Goal: Task Accomplishment & Management: Manage account settings

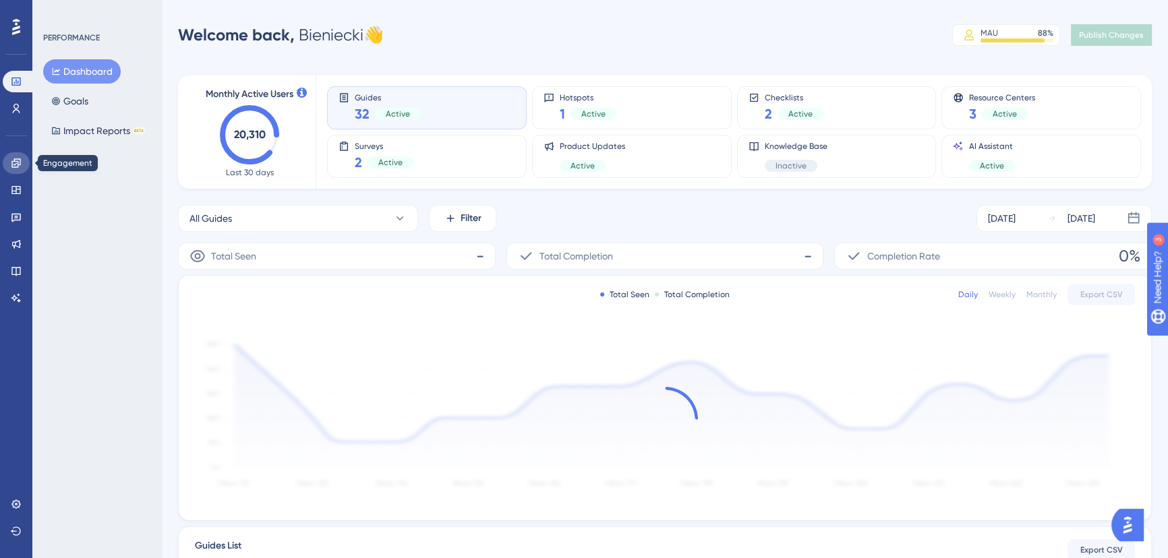
click at [13, 154] on link at bounding box center [16, 163] width 27 height 22
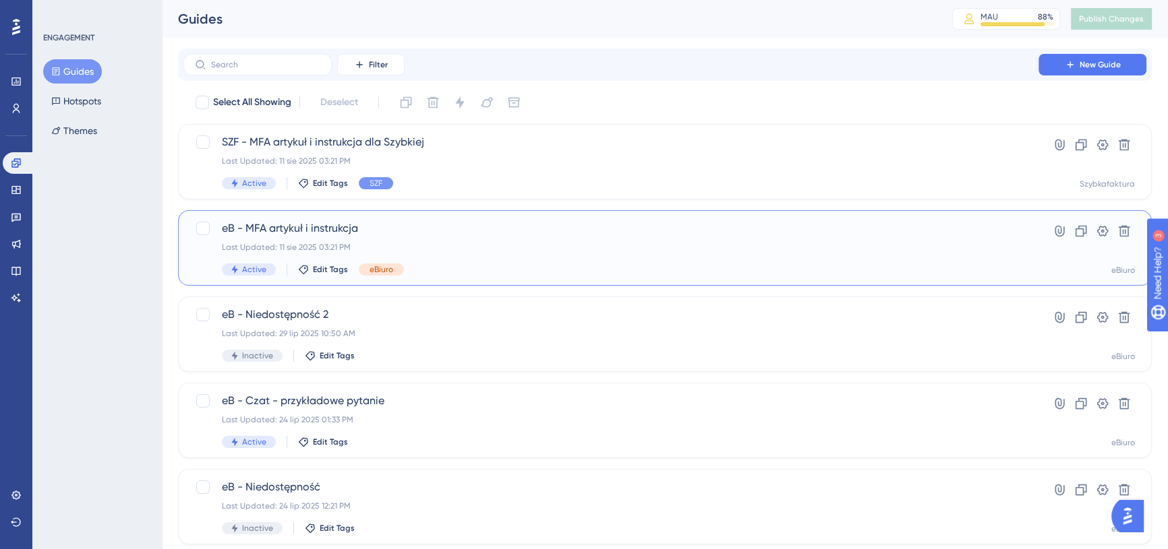
click at [388, 226] on span "eB - MFA artykuł i instrukcja" at bounding box center [611, 228] width 778 height 16
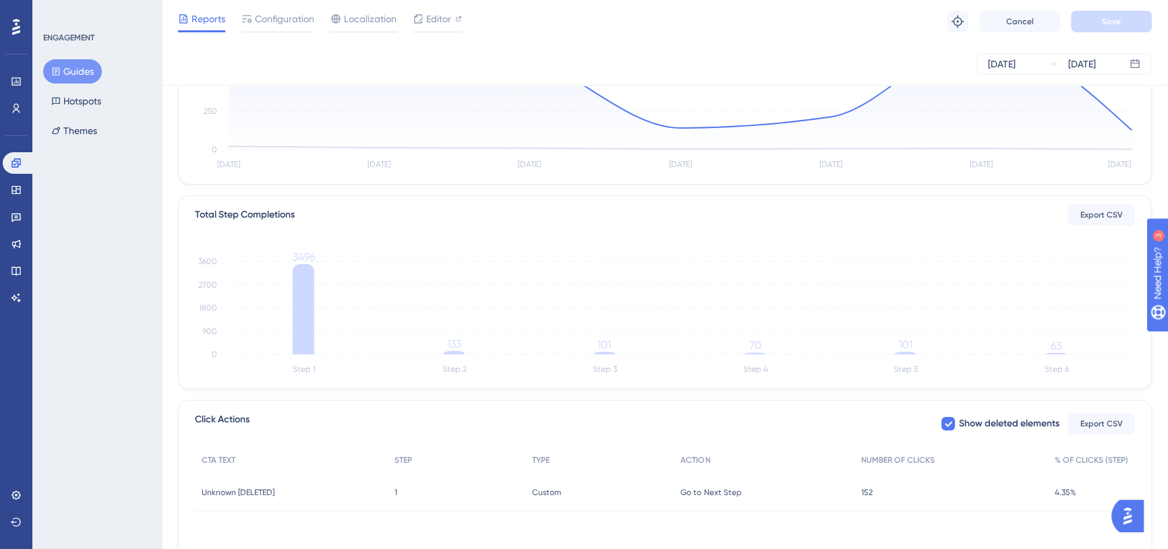
scroll to position [121, 0]
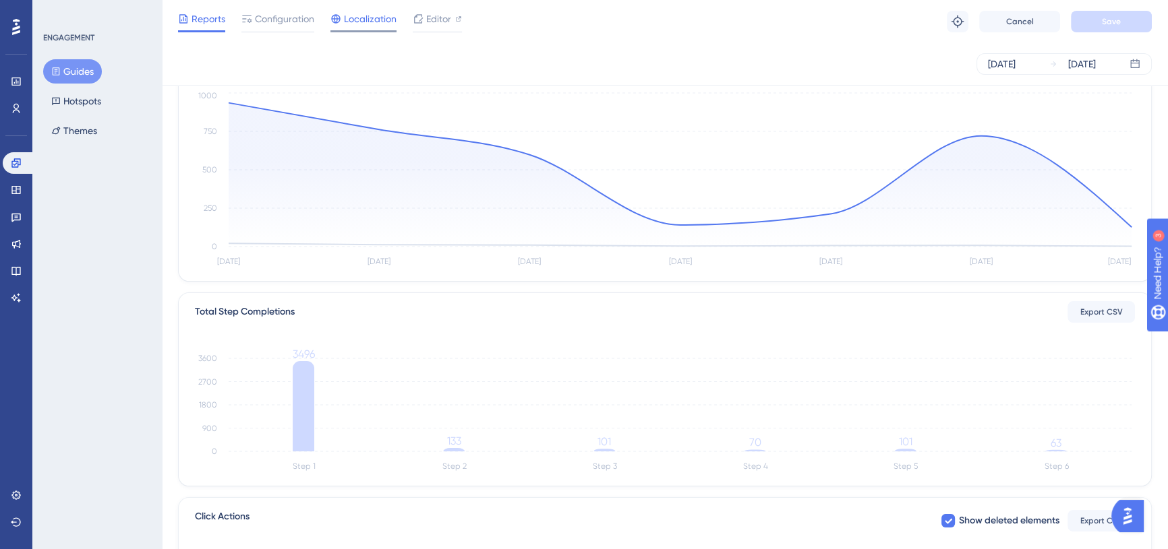
click at [374, 27] on div "Localization" at bounding box center [363, 22] width 66 height 22
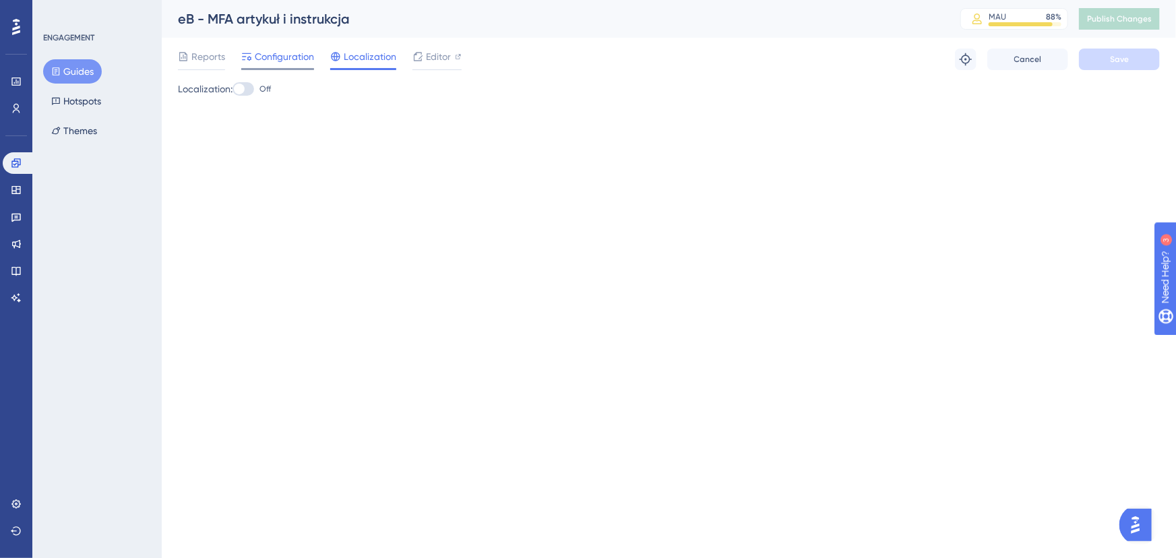
click at [281, 63] on span "Configuration" at bounding box center [284, 57] width 59 height 16
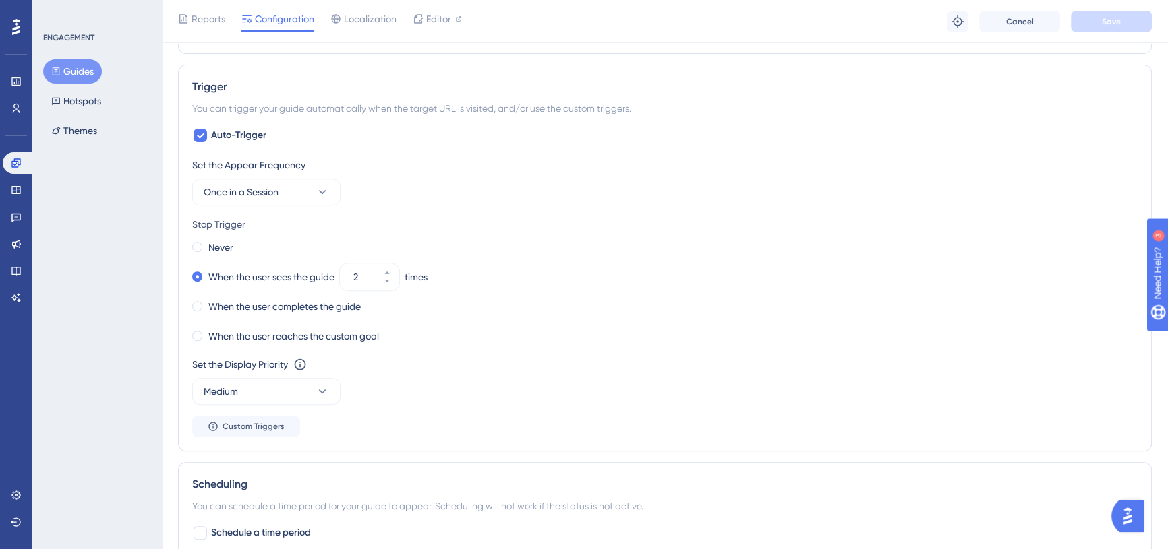
scroll to position [674, 0]
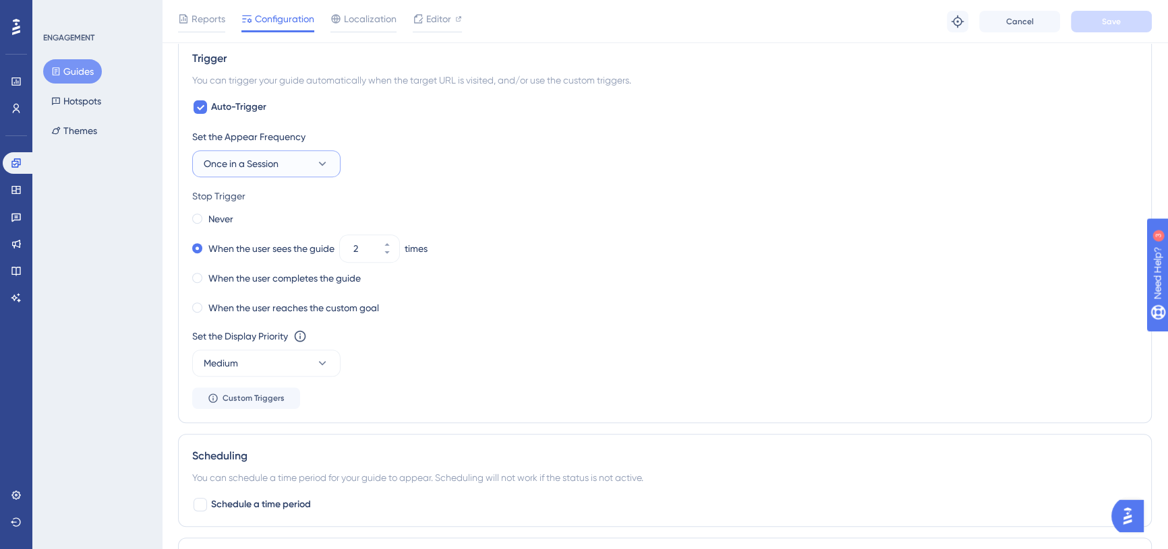
click at [338, 158] on button "Once in a Session" at bounding box center [266, 163] width 148 height 27
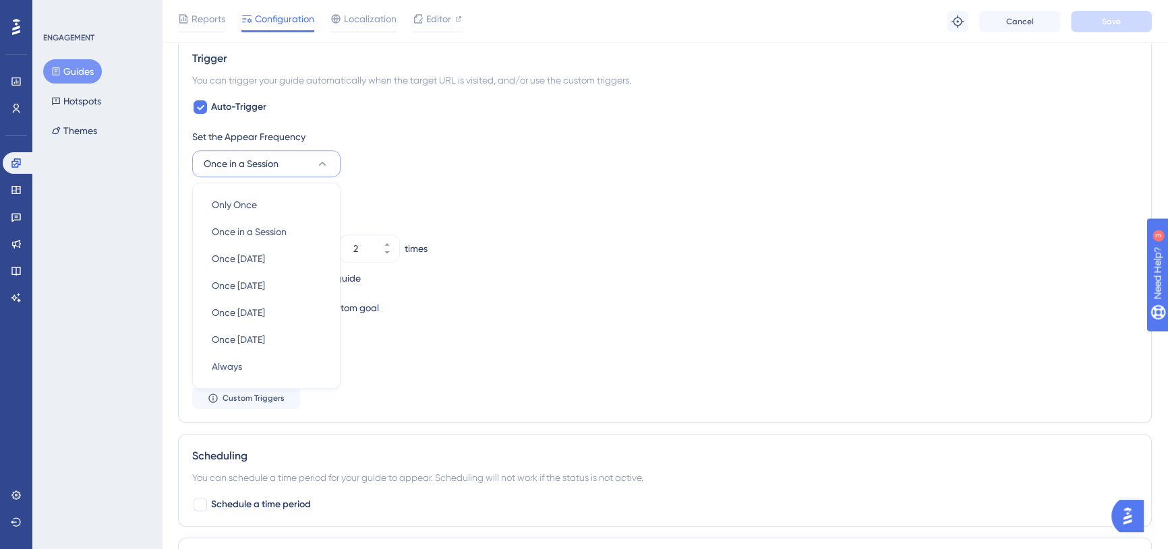
scroll to position [684, 0]
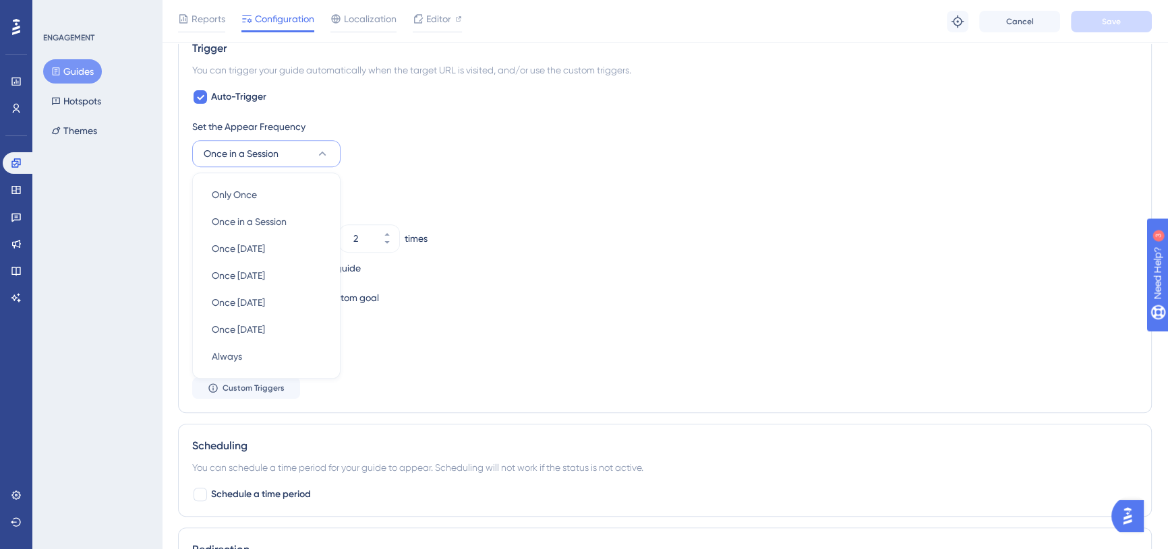
click at [427, 210] on div "Never" at bounding box center [664, 209] width 945 height 19
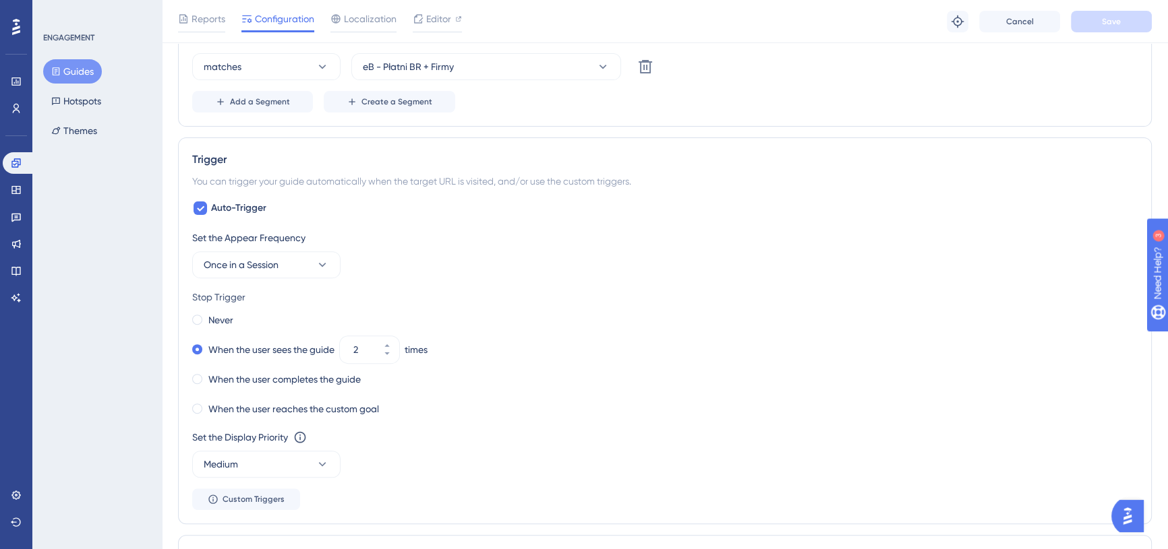
scroll to position [562, 0]
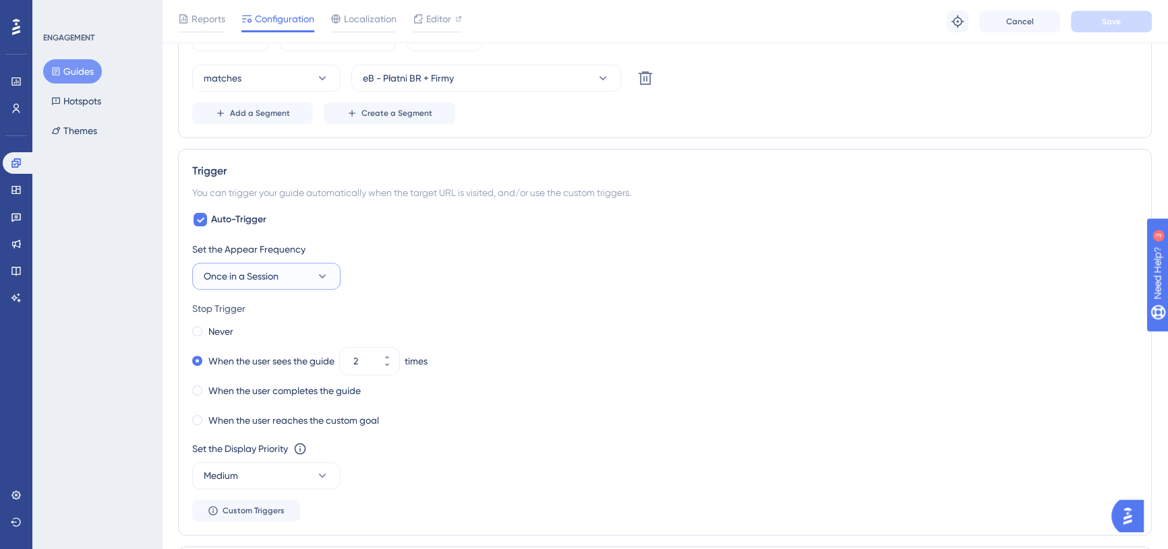
click at [303, 270] on button "Once in a Session" at bounding box center [266, 276] width 148 height 27
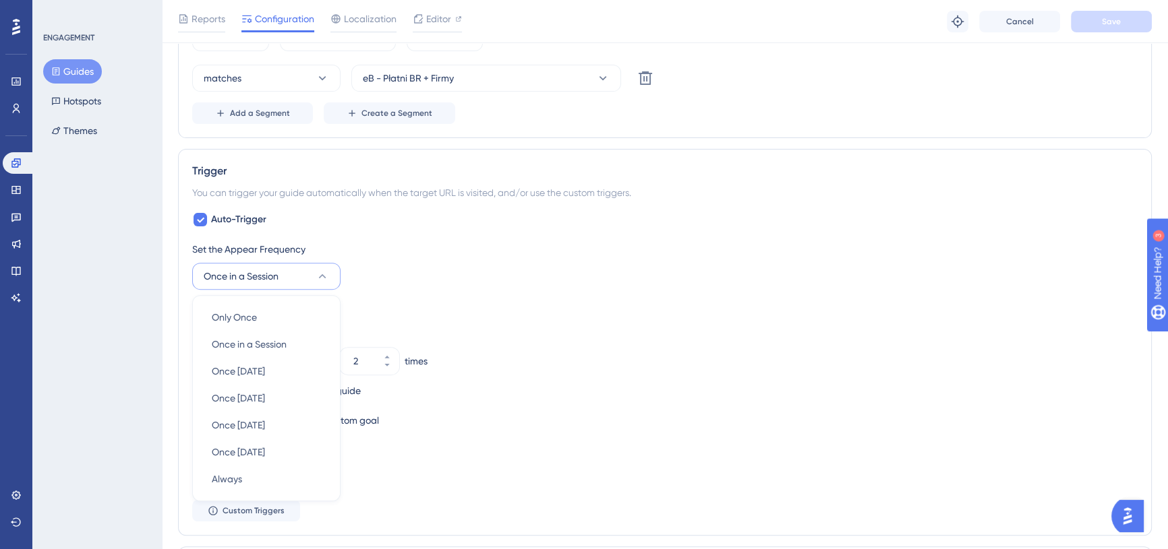
scroll to position [684, 0]
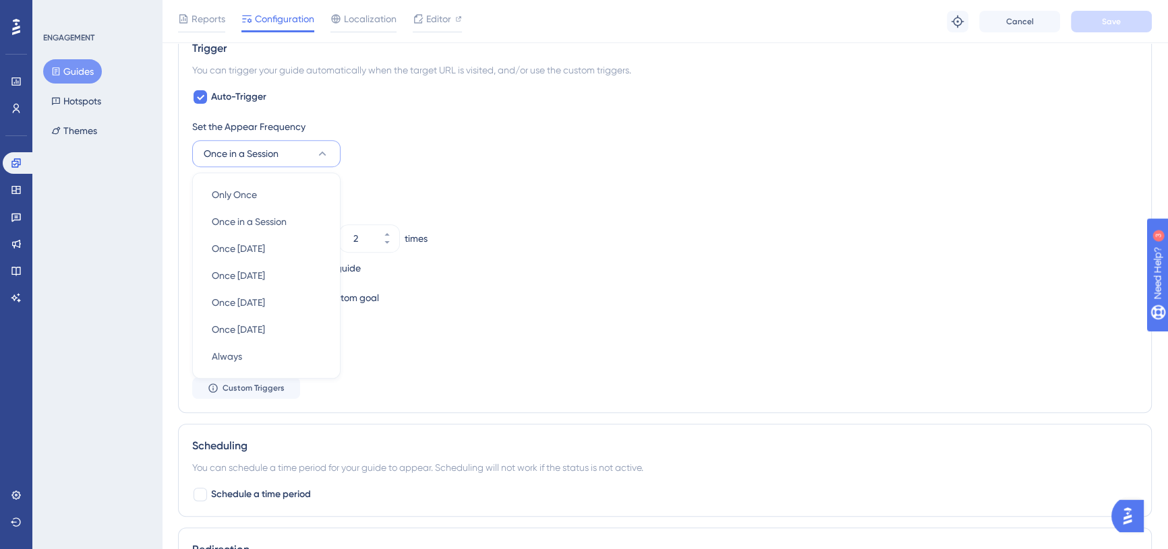
click at [421, 201] on div "Never" at bounding box center [664, 209] width 945 height 19
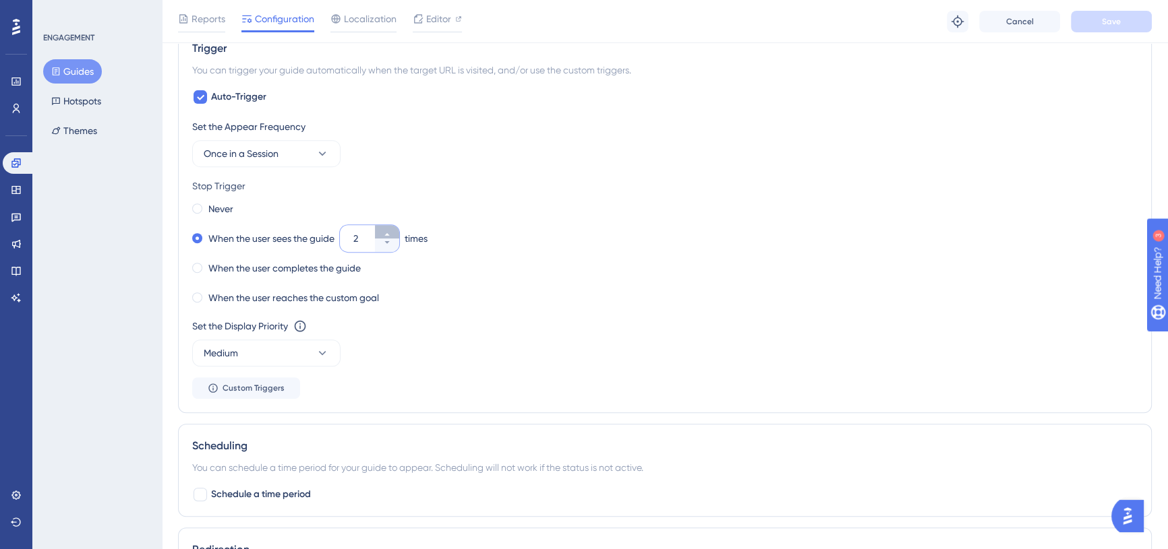
click at [389, 231] on icon at bounding box center [387, 235] width 8 height 8
type input "5"
click at [323, 154] on icon at bounding box center [322, 153] width 13 height 13
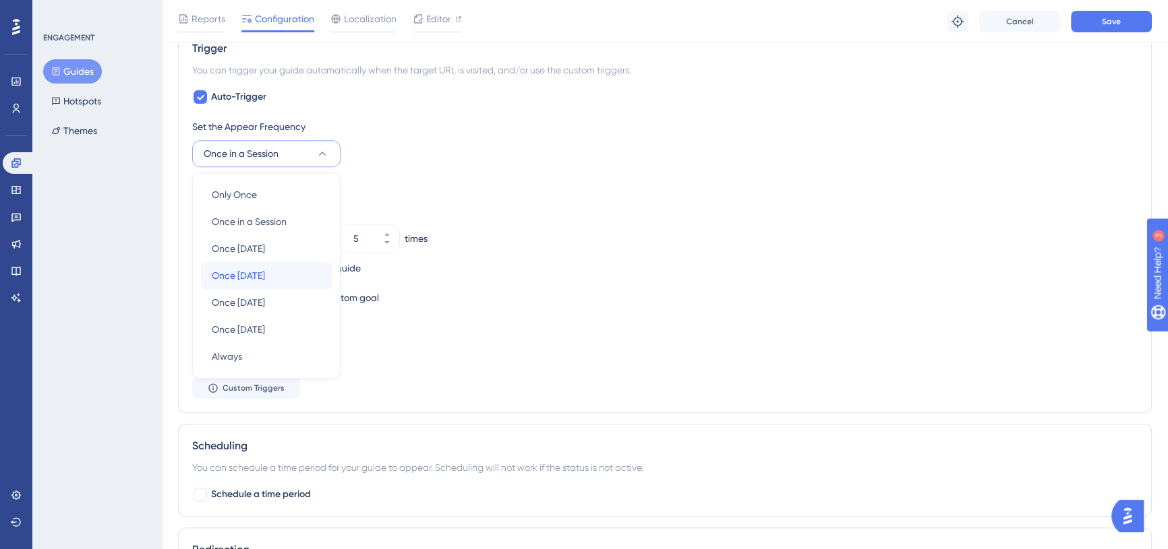
click at [288, 267] on div "Once [DATE] Once [DATE]" at bounding box center [266, 275] width 109 height 27
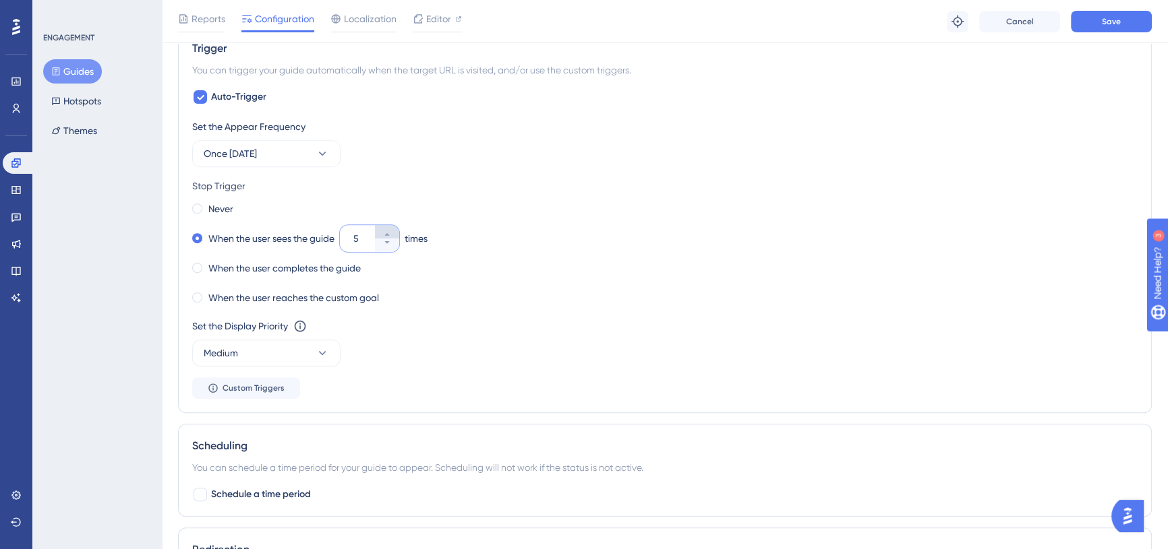
drag, startPoint x: 353, startPoint y: 235, endPoint x: 379, endPoint y: 235, distance: 25.6
click at [379, 235] on label "5" at bounding box center [369, 238] width 59 height 27
click at [372, 235] on input "5" at bounding box center [362, 239] width 19 height 16
click at [476, 246] on div "When the user sees the guide 5 times" at bounding box center [664, 238] width 945 height 19
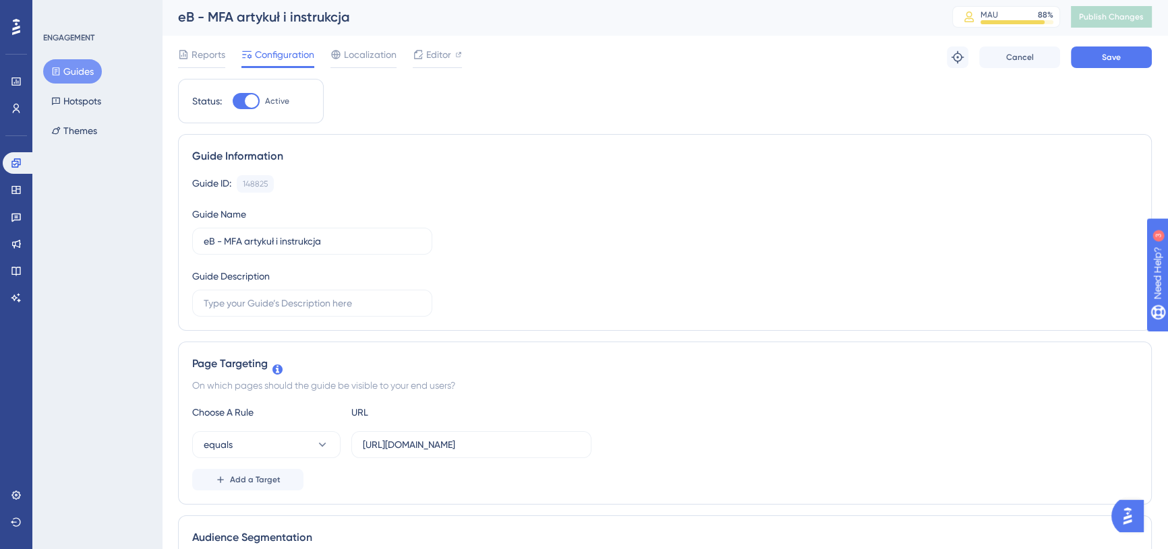
scroll to position [0, 0]
click at [1124, 57] on button "Save" at bounding box center [1111, 60] width 81 height 22
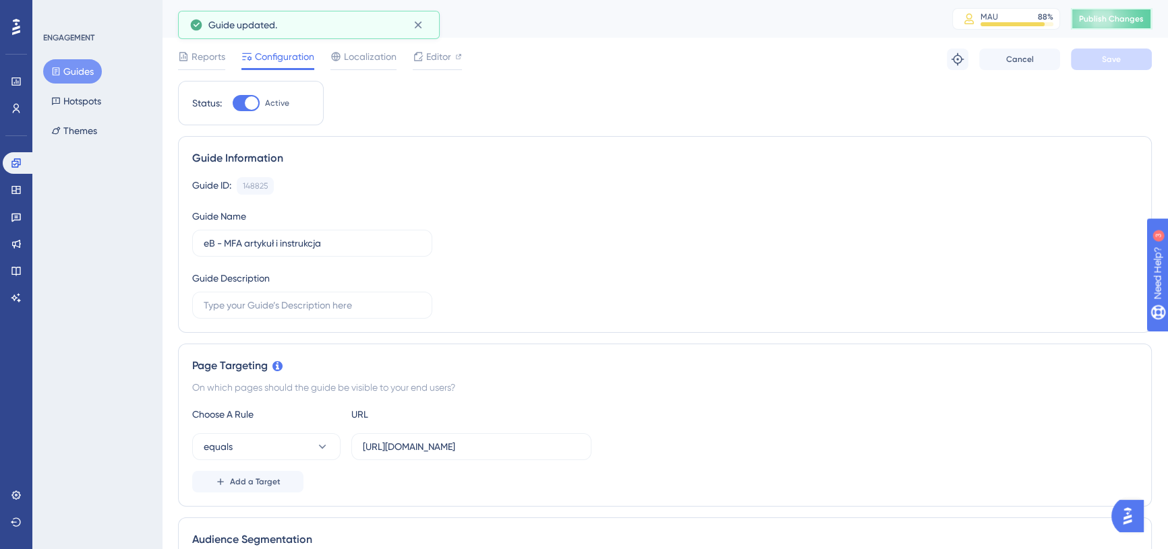
click at [1117, 19] on span "Publish Changes" at bounding box center [1111, 18] width 65 height 11
drag, startPoint x: 267, startPoint y: 26, endPoint x: 407, endPoint y: 26, distance: 139.6
click at [388, 26] on div "UserGuiding script updated." at bounding box center [304, 25] width 193 height 16
click at [565, 57] on div "Reports Configuration Localization Editor Troubleshoot Cancel Save" at bounding box center [665, 59] width 974 height 43
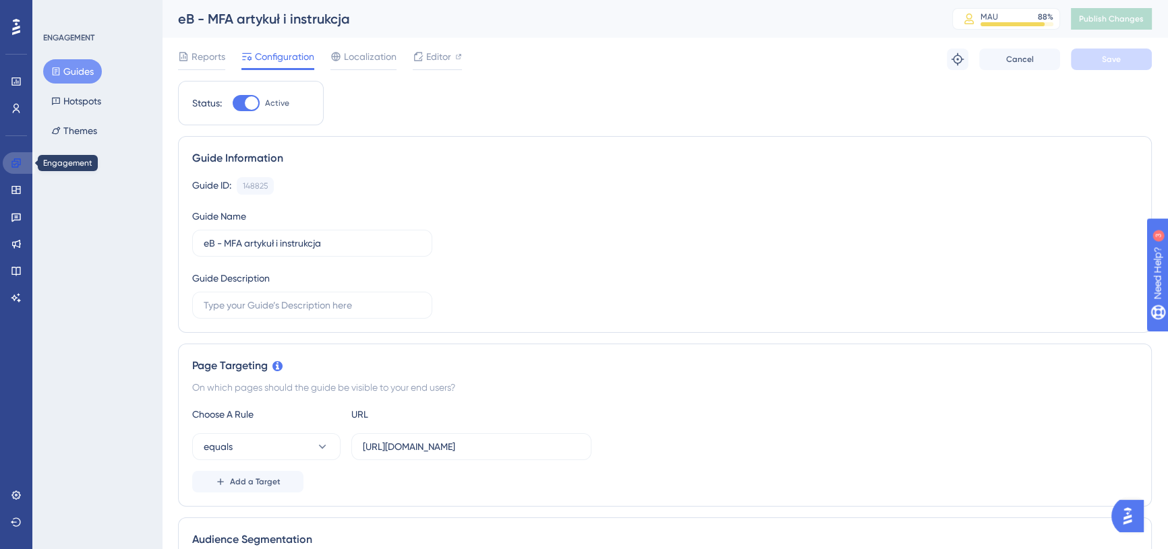
click at [14, 161] on icon at bounding box center [16, 163] width 11 height 11
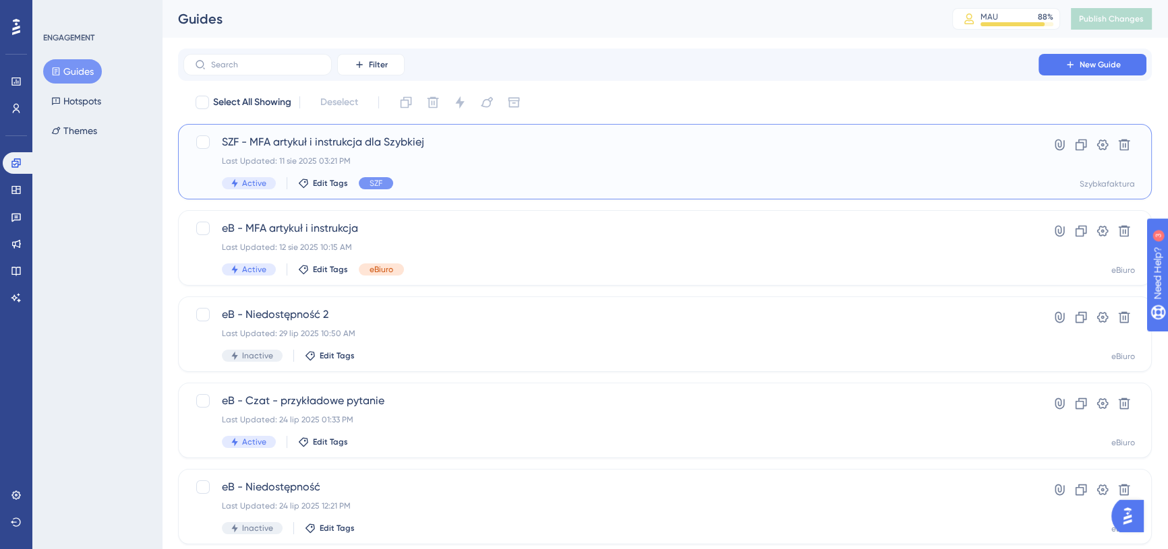
click at [491, 148] on span "SZF - MFA artykuł i instrukcja dla Szybkiej" at bounding box center [611, 142] width 778 height 16
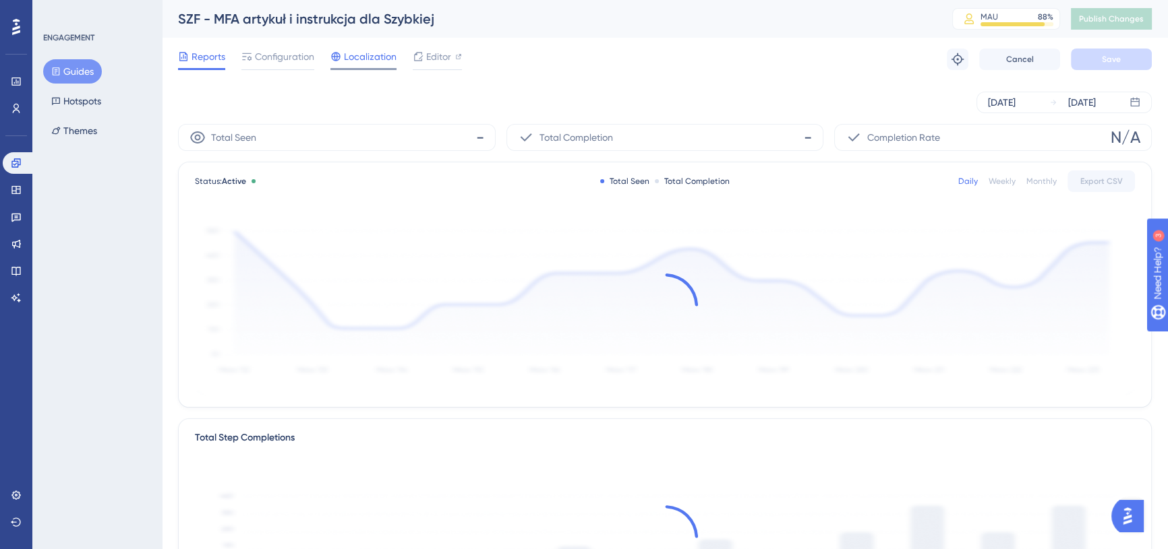
click at [368, 60] on span "Localization" at bounding box center [370, 57] width 53 height 16
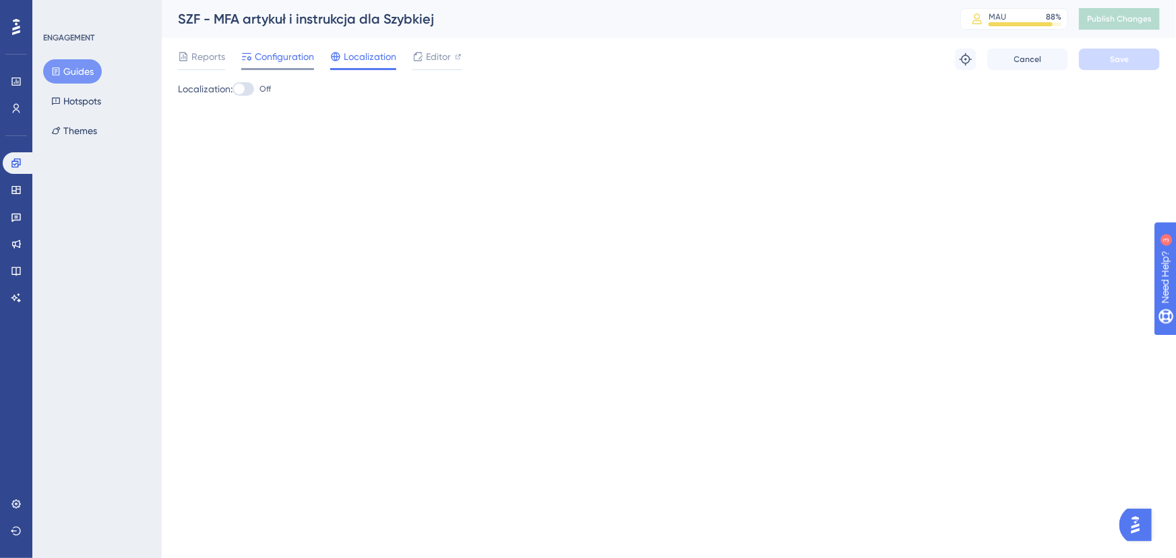
click at [286, 59] on span "Configuration" at bounding box center [284, 57] width 59 height 16
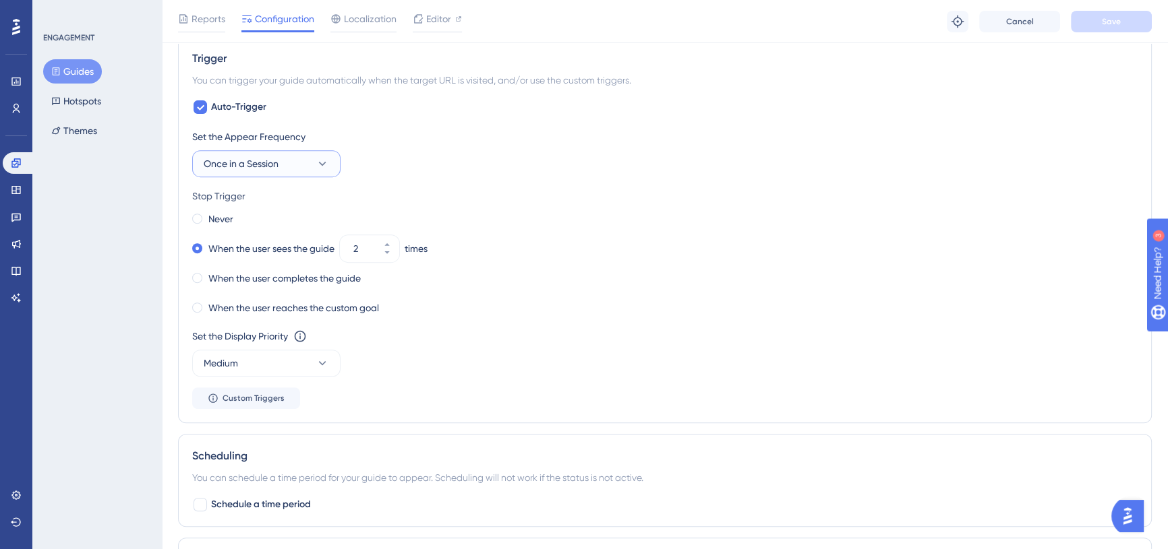
click at [274, 163] on span "Once in a Session" at bounding box center [241, 164] width 75 height 16
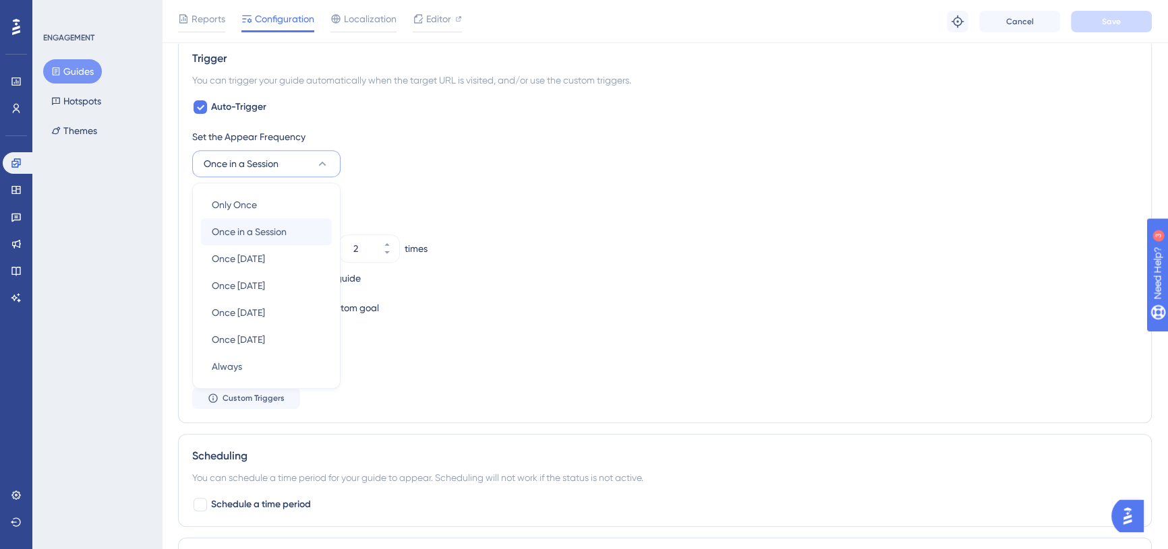
scroll to position [684, 0]
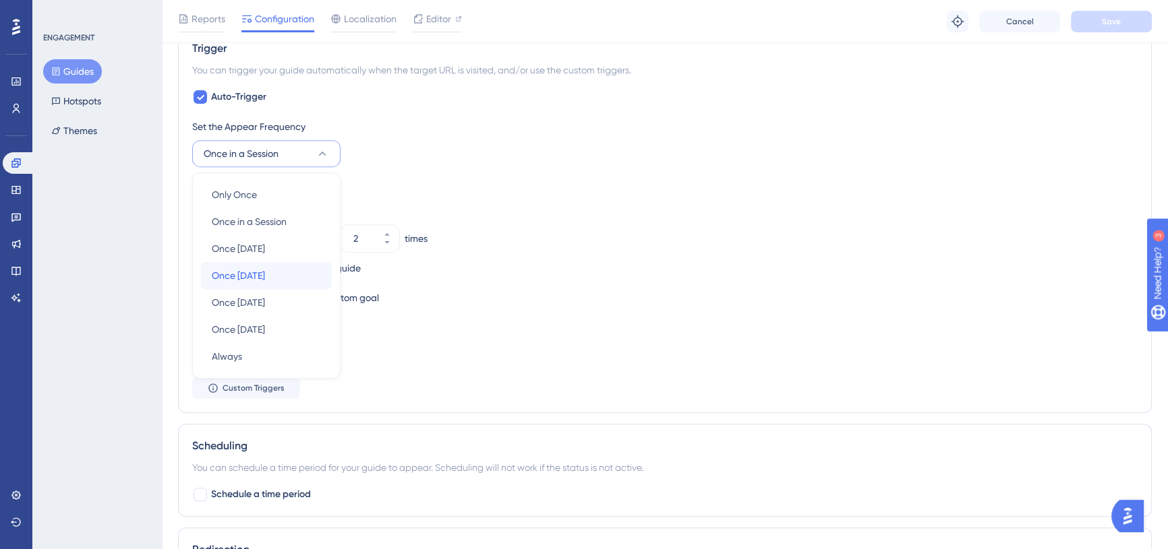
click at [283, 276] on div "Once [DATE] Once [DATE]" at bounding box center [266, 275] width 109 height 27
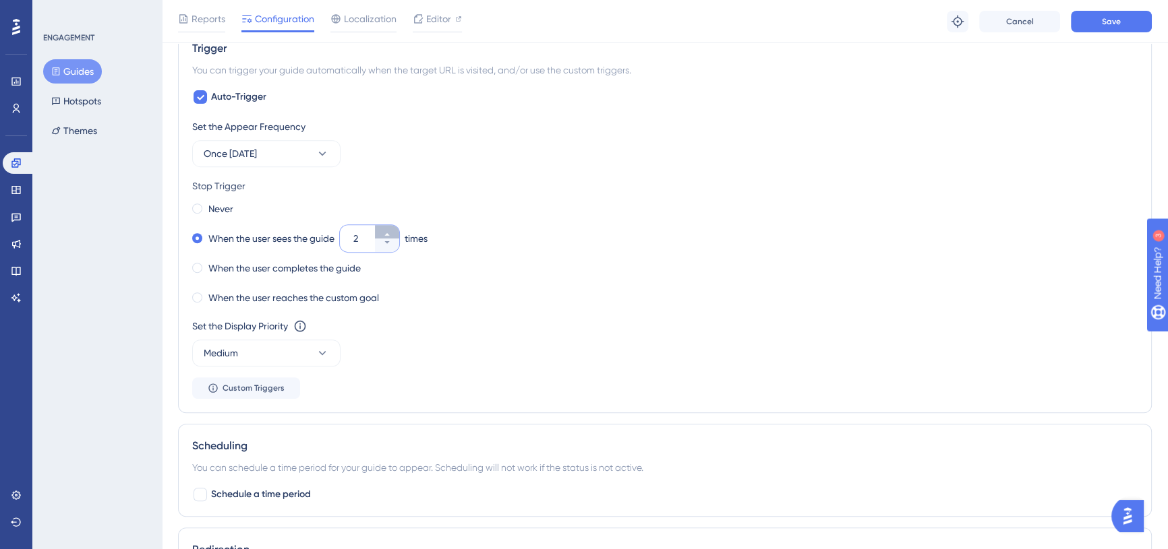
click at [394, 232] on button "2" at bounding box center [387, 231] width 24 height 13
click at [394, 232] on button "3" at bounding box center [387, 231] width 24 height 13
click at [394, 232] on button "4" at bounding box center [387, 231] width 24 height 13
type input "5"
click at [1102, 20] on span "Save" at bounding box center [1111, 21] width 19 height 11
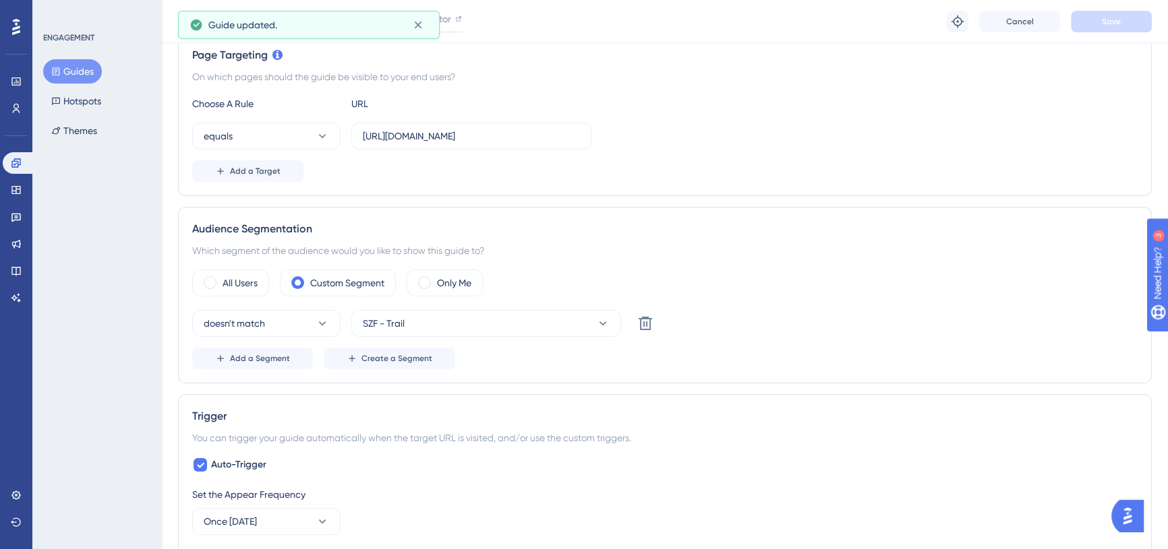
scroll to position [0, 0]
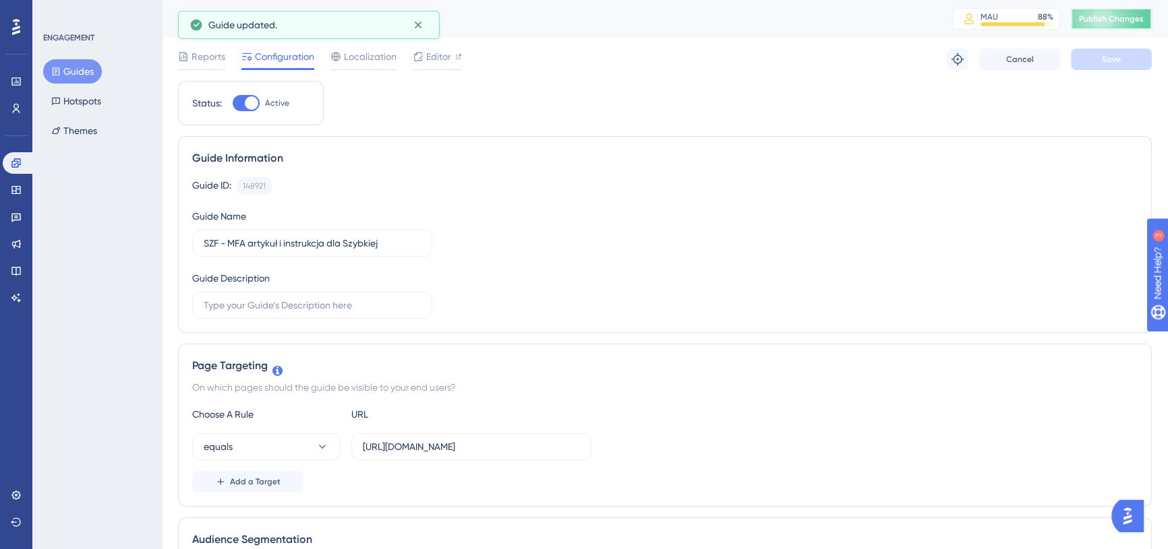
click at [1141, 11] on button "Publish Changes" at bounding box center [1111, 19] width 81 height 22
